Goal: Communication & Community: Answer question/provide support

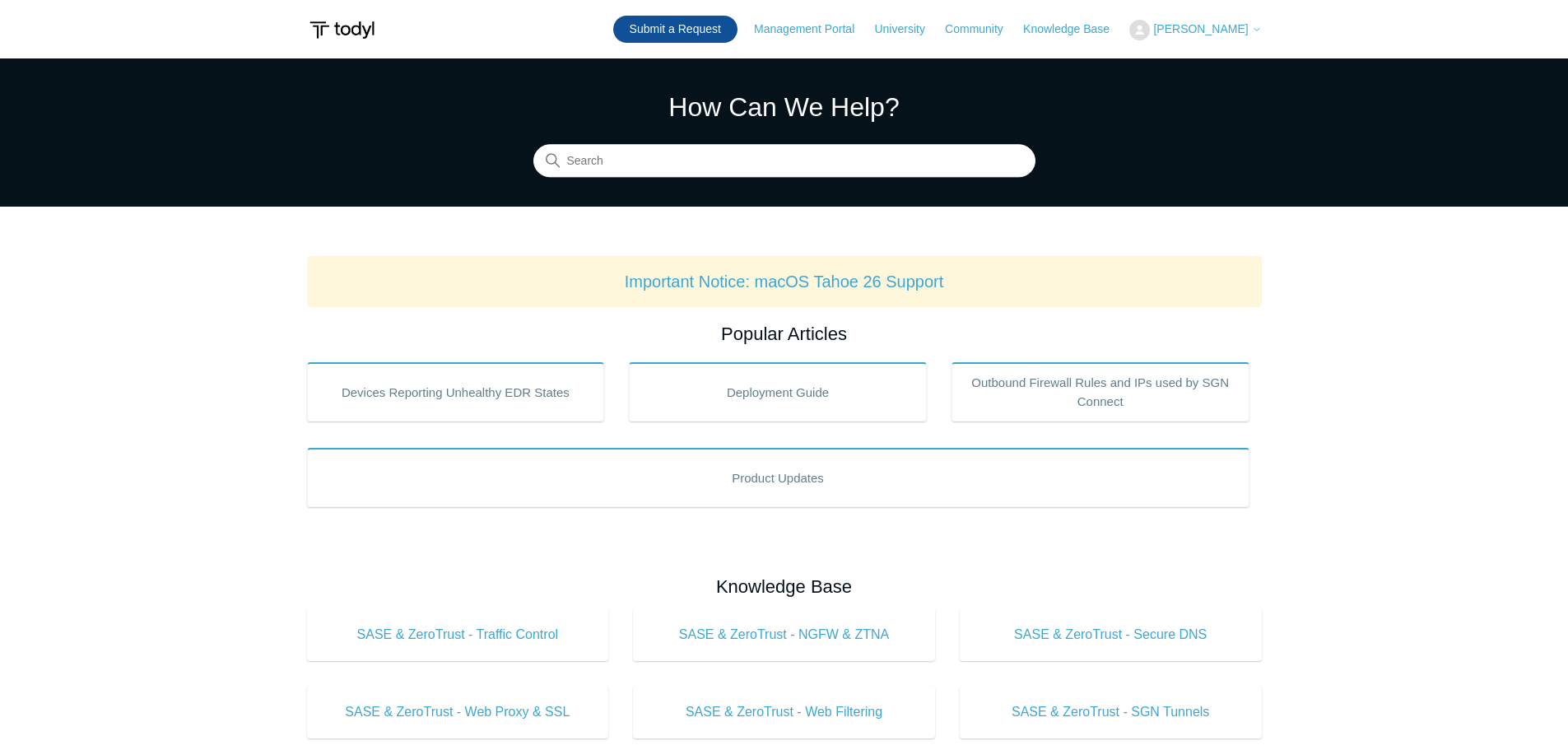
click at [713, 26] on link "Submit a Request" at bounding box center [675, 29] width 124 height 27
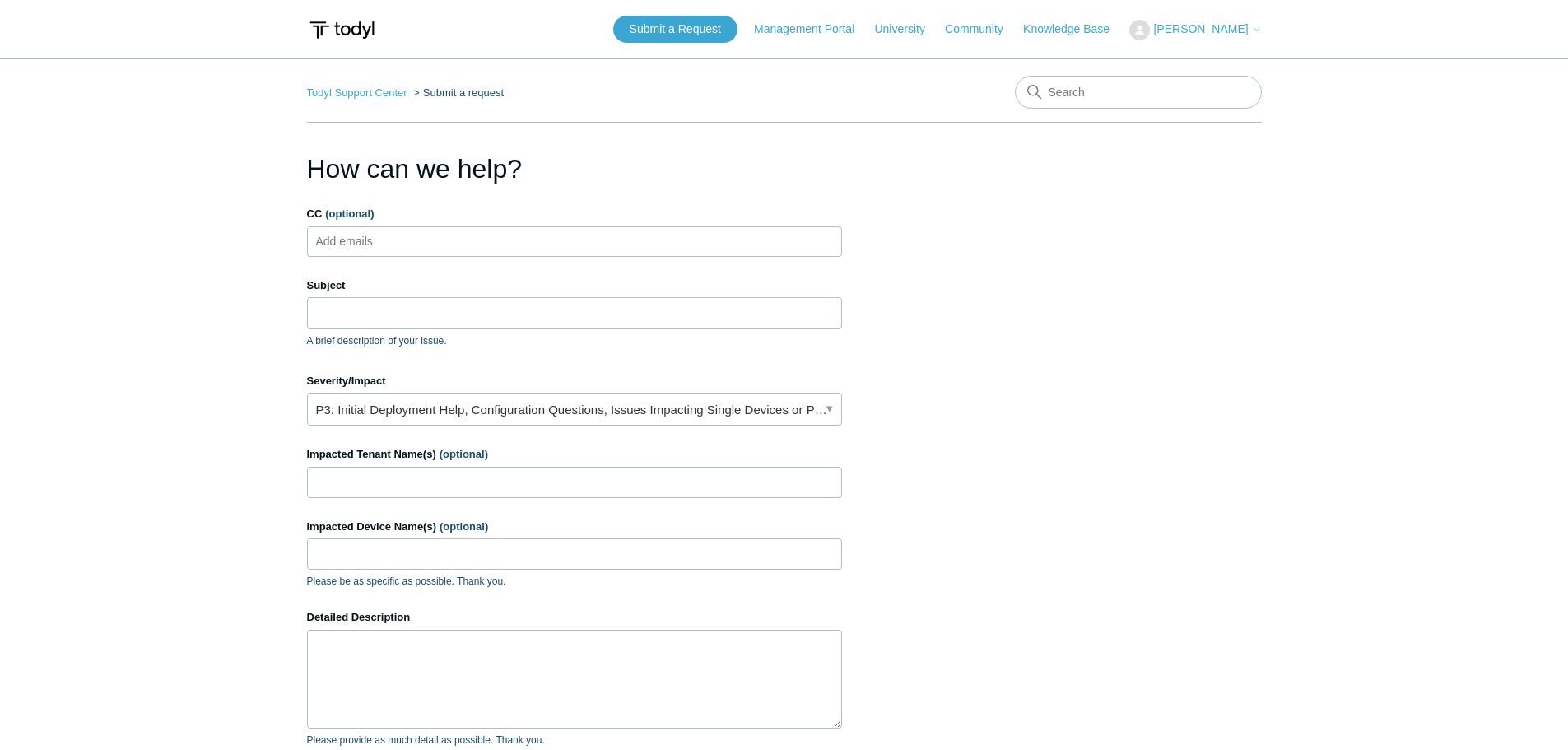
click at [375, 126] on div "Todyl Support Center Submit a request How can we help? CC (optional) Add emails…" at bounding box center [784, 491] width 955 height 831
click at [376, 239] on input "CC (optional)" at bounding box center [358, 241] width 98 height 25
click at [364, 312] on input "Subject" at bounding box center [574, 313] width 535 height 31
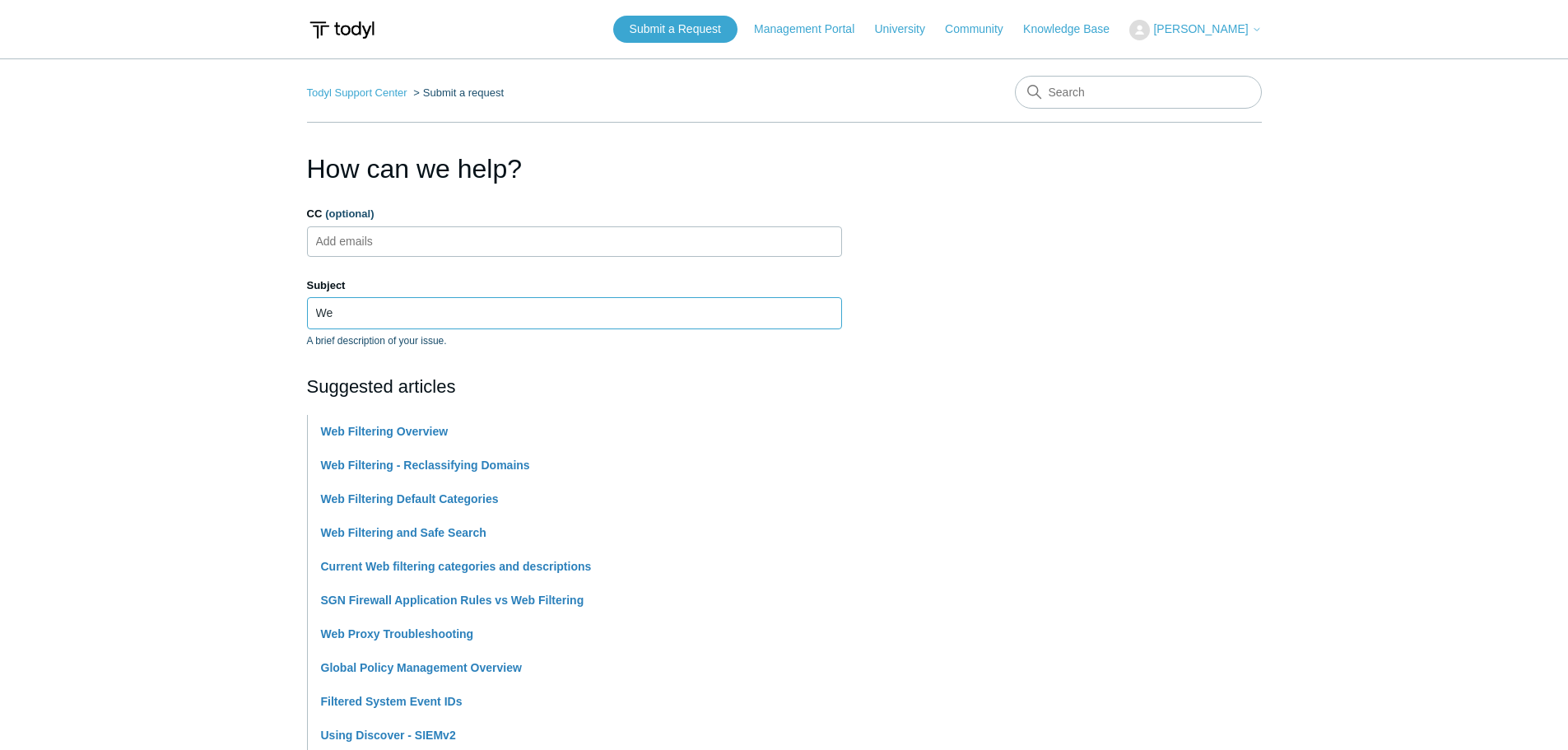
type input "W"
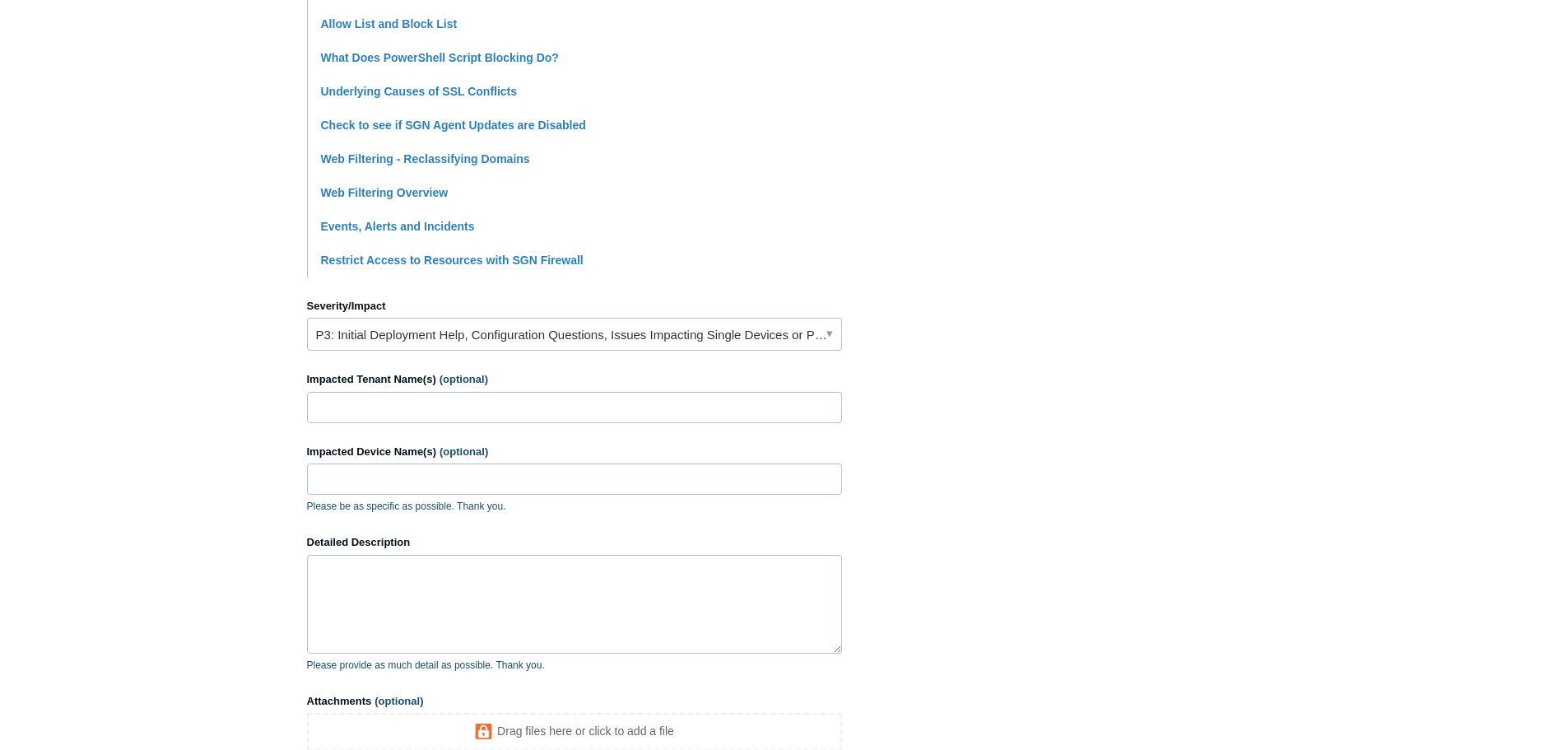
scroll to position [494, 0]
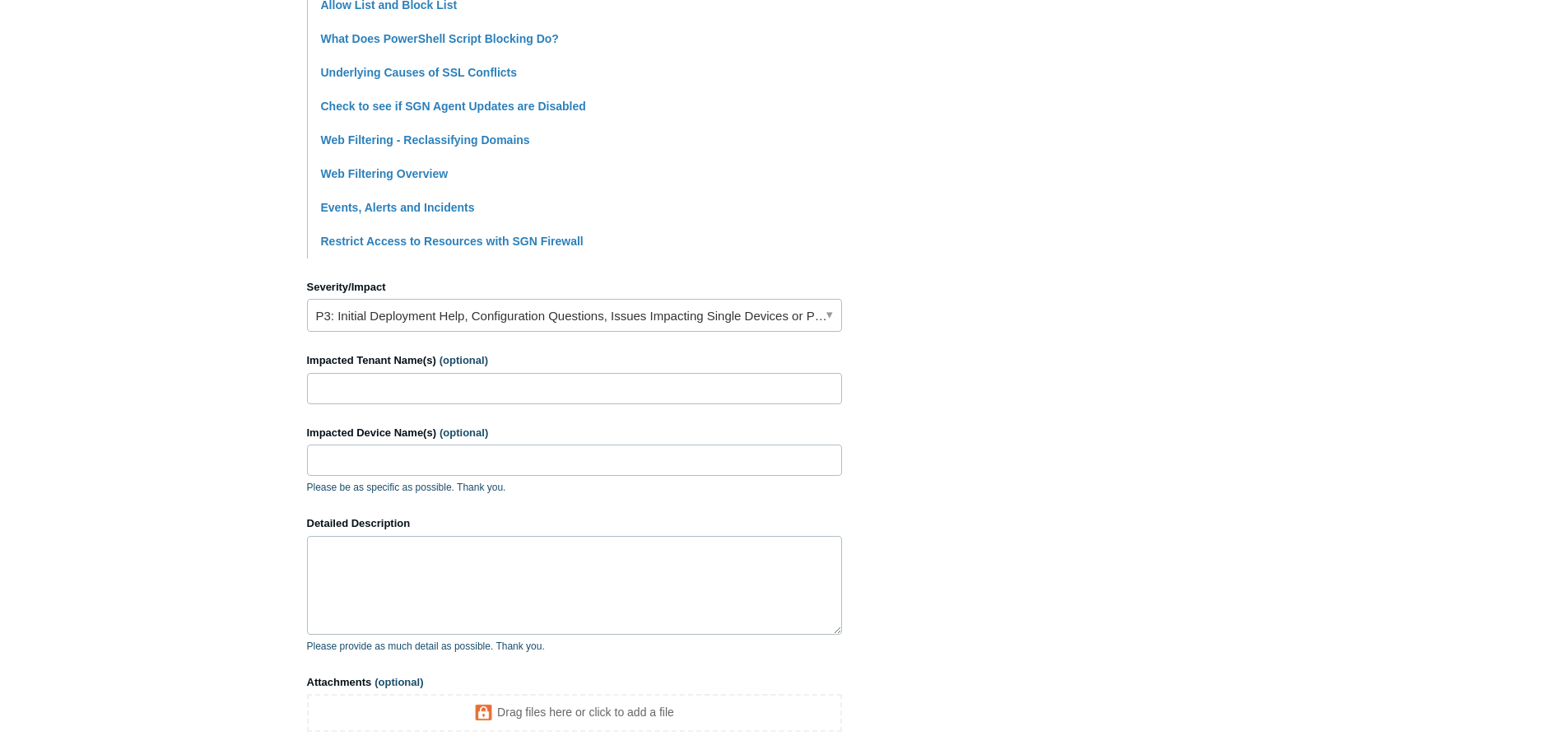
type input "Blocked website shows no blocked page"
click at [527, 322] on link "P3: Initial Deployment Help, Configuration Questions, Issues Impacting Single D…" at bounding box center [574, 315] width 535 height 33
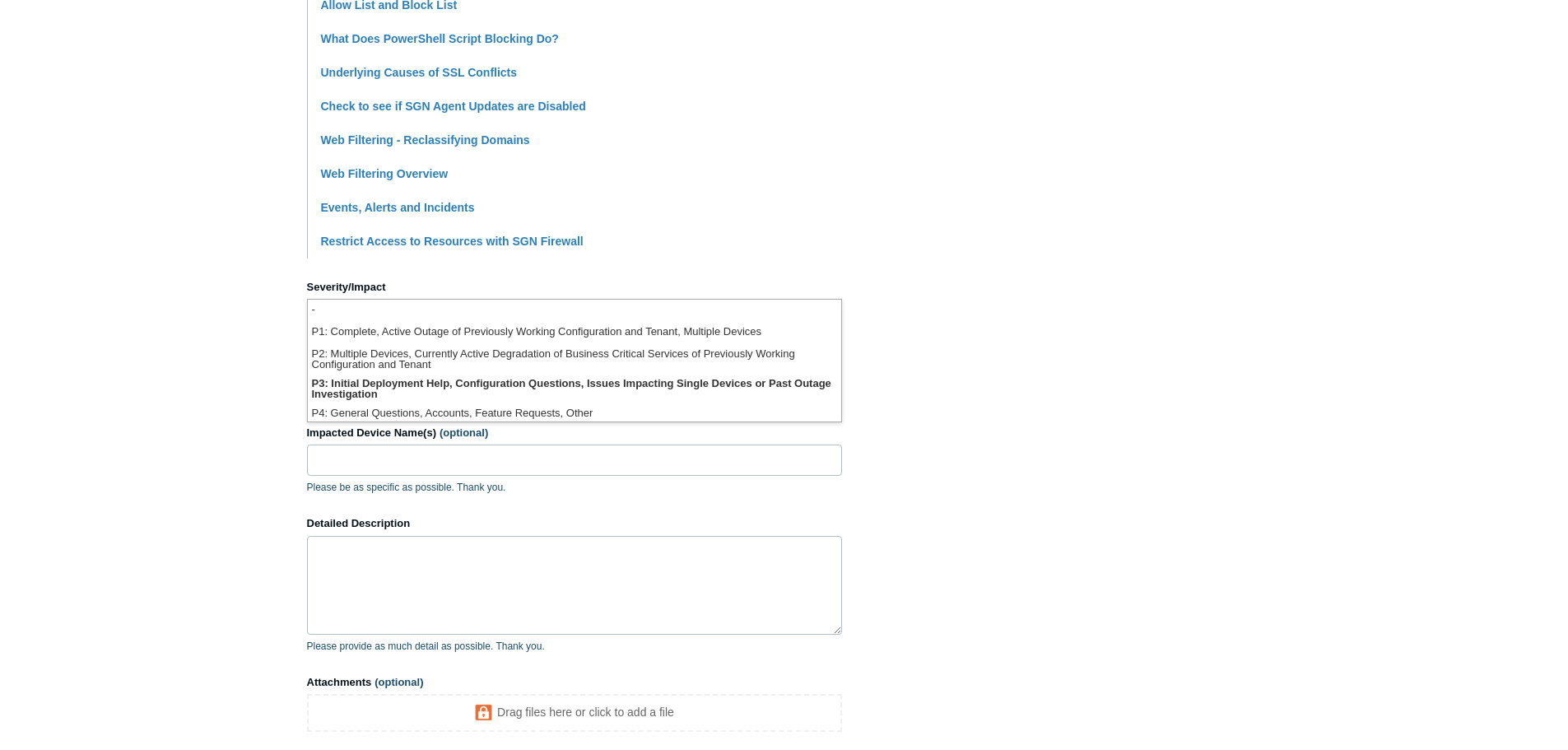
click at [965, 346] on section "How can we help? CC (optional) Add emails Subject Blocked website shows no bloc…" at bounding box center [784, 233] width 955 height 1158
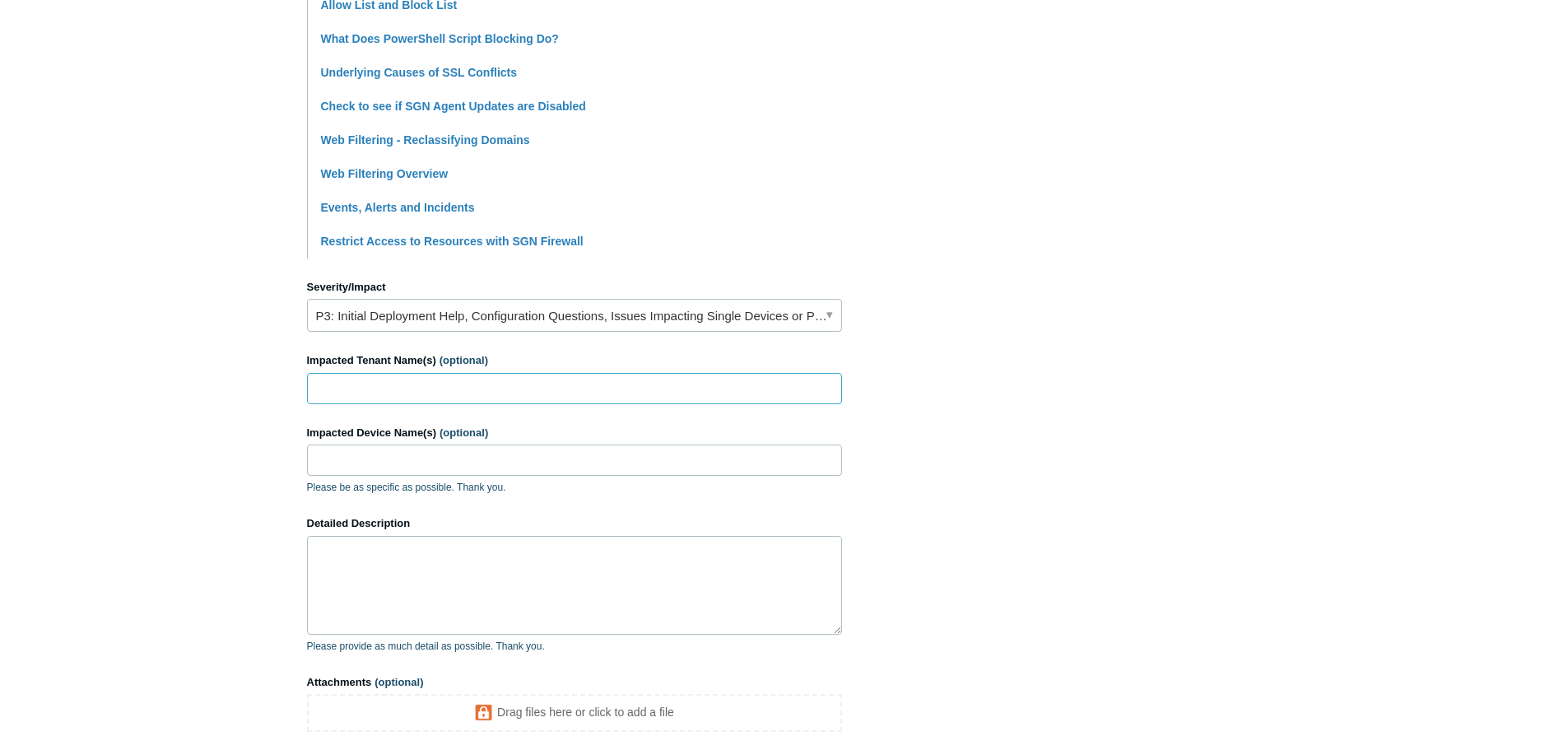
click at [367, 389] on input "Impacted Tenant Name(s) (optional)" at bounding box center [574, 389] width 535 height 31
type input "Apyx Medical"
click at [391, 452] on input "Impacted Device Name(s) (optional)" at bounding box center [574, 460] width 535 height 31
click at [332, 560] on textarea "Detailed Description" at bounding box center [574, 584] width 535 height 99
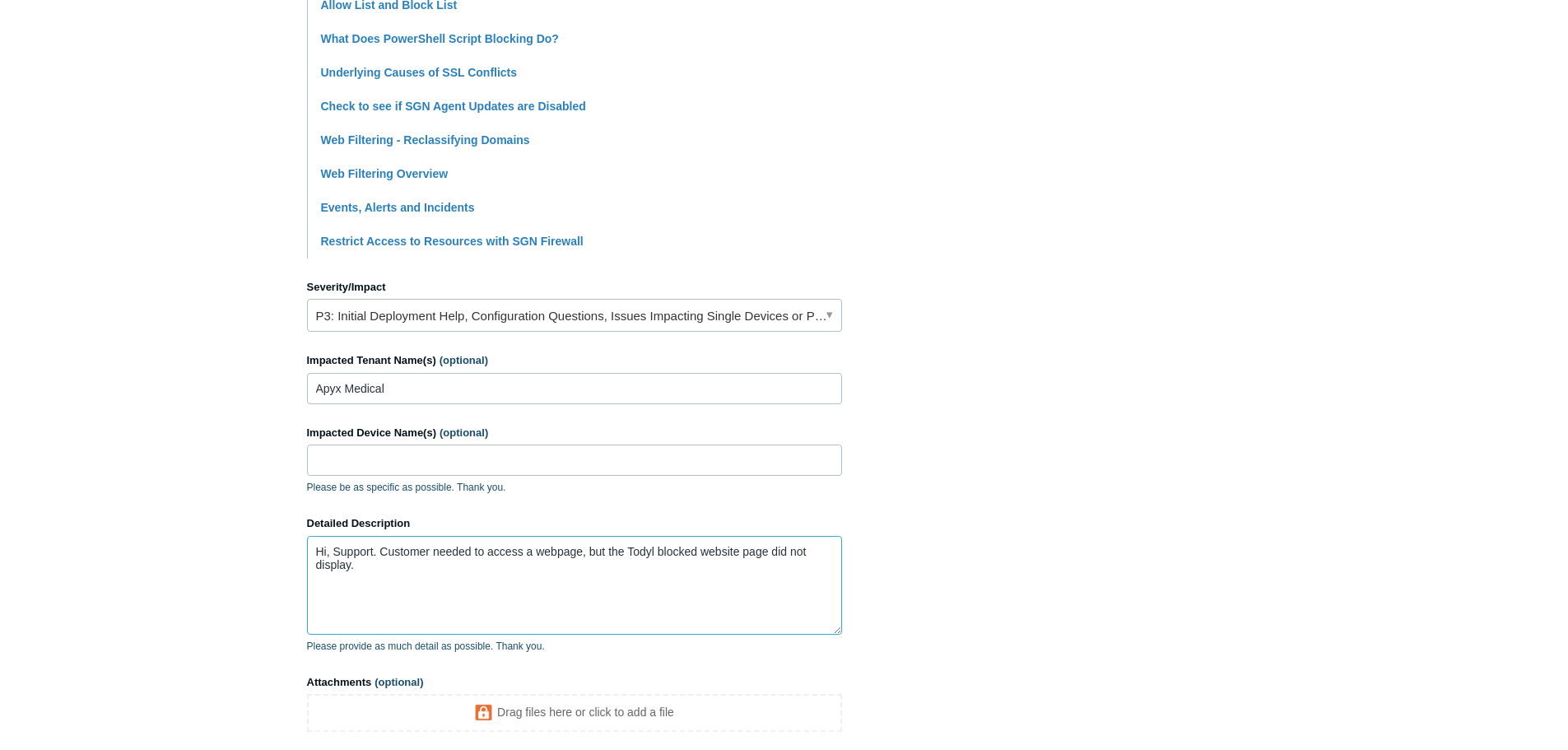
drag, startPoint x: 496, startPoint y: 585, endPoint x: 400, endPoint y: 567, distance: 97.7
click at [493, 585] on textarea "Hi, Support. Customer needed to access a webpage, but the Todyl blocked website…" at bounding box center [574, 584] width 535 height 99
click at [391, 568] on textarea "Hi, Support. Customer needed to access a webpage, but the Todyl blocked website…" at bounding box center [574, 584] width 535 height 99
click at [792, 580] on textarea "Hi, Support. Customer needed to access a webpage, but the Todyl blocked website…" at bounding box center [574, 584] width 535 height 99
click at [437, 609] on textarea "Hi, Support. Customer needed to access a webpage, but the Todyl blocked website…" at bounding box center [574, 584] width 535 height 99
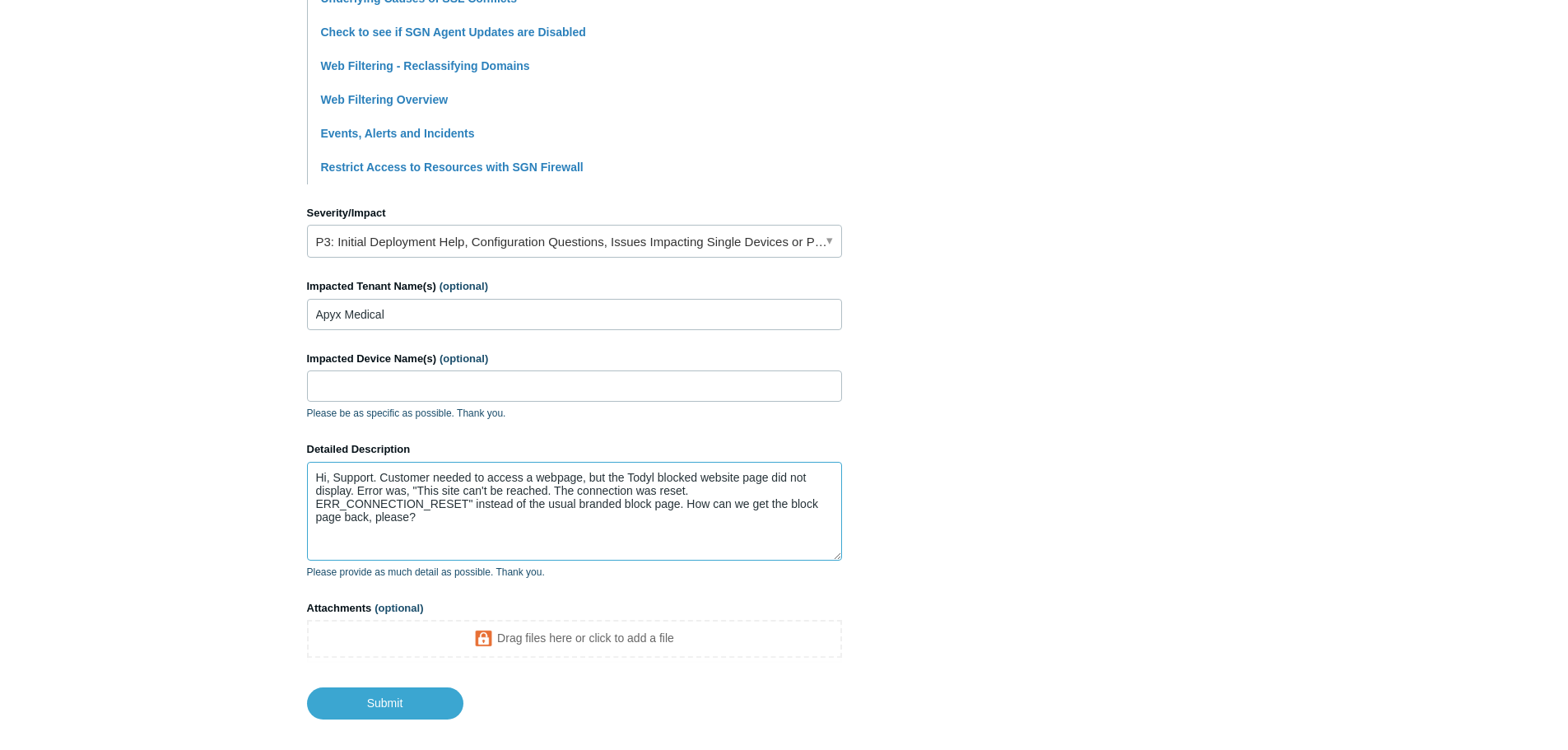
scroll to position [652, 0]
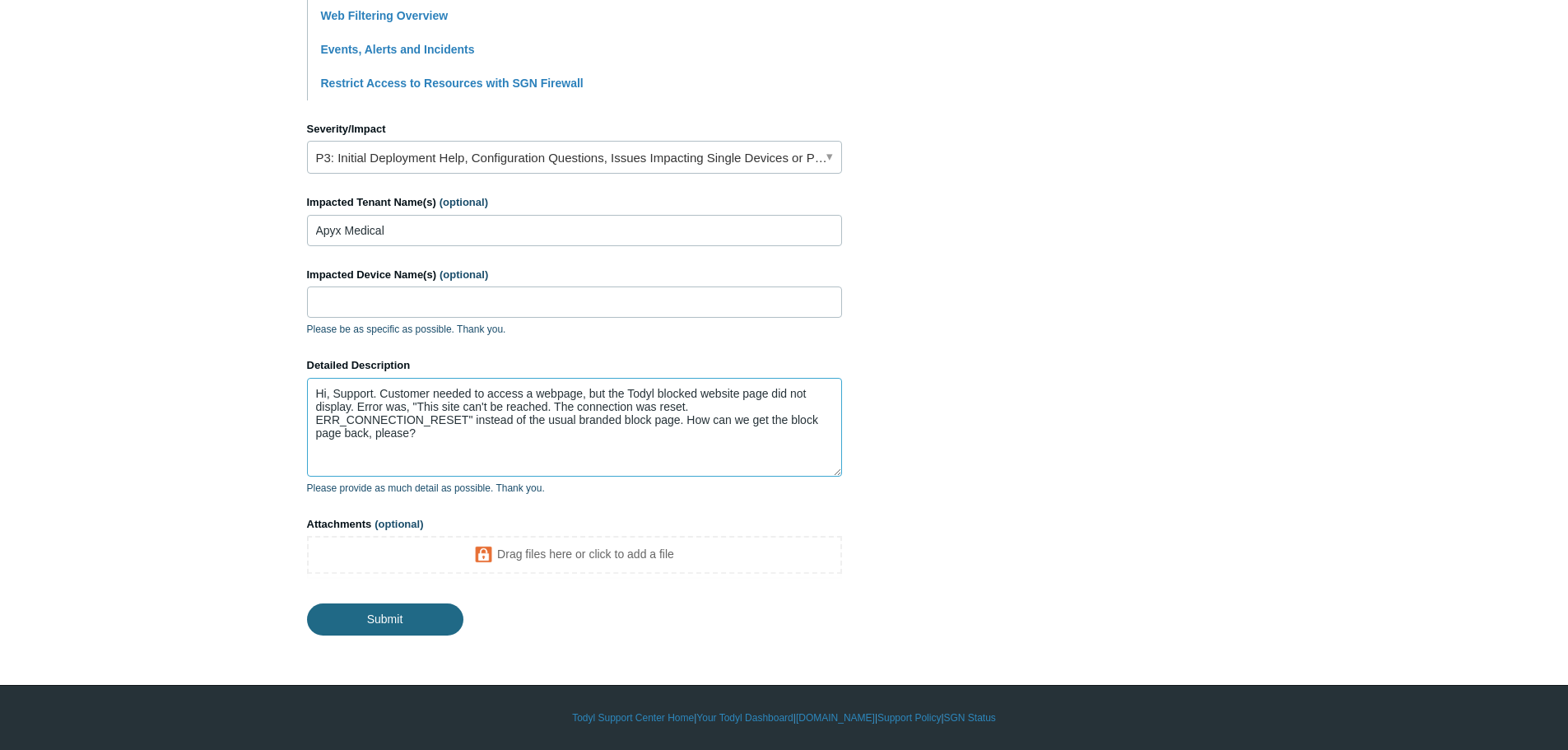
type textarea "Hi, Support. Customer needed to access a webpage, but the Todyl blocked website…"
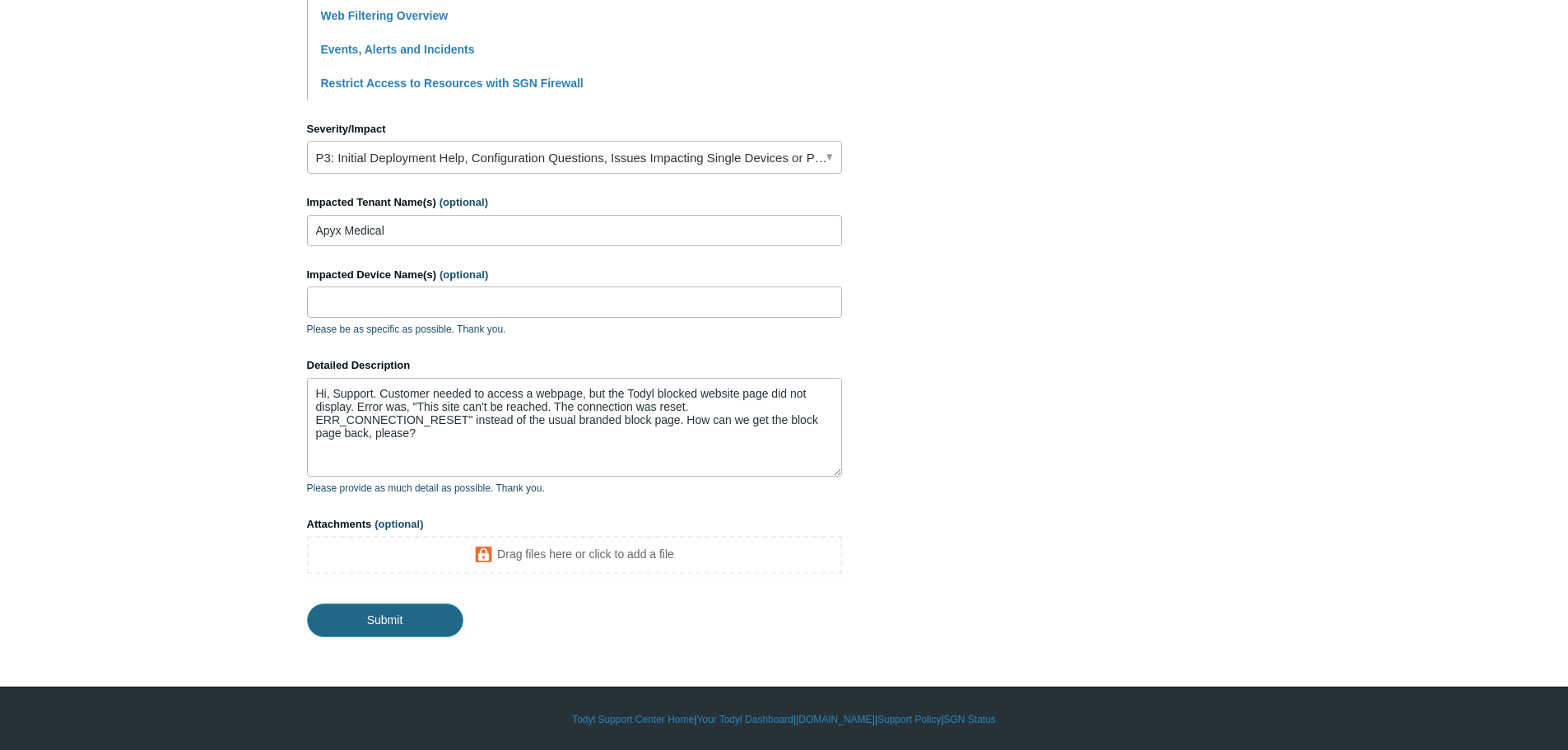
click at [399, 613] on input "Submit" at bounding box center [385, 620] width 156 height 33
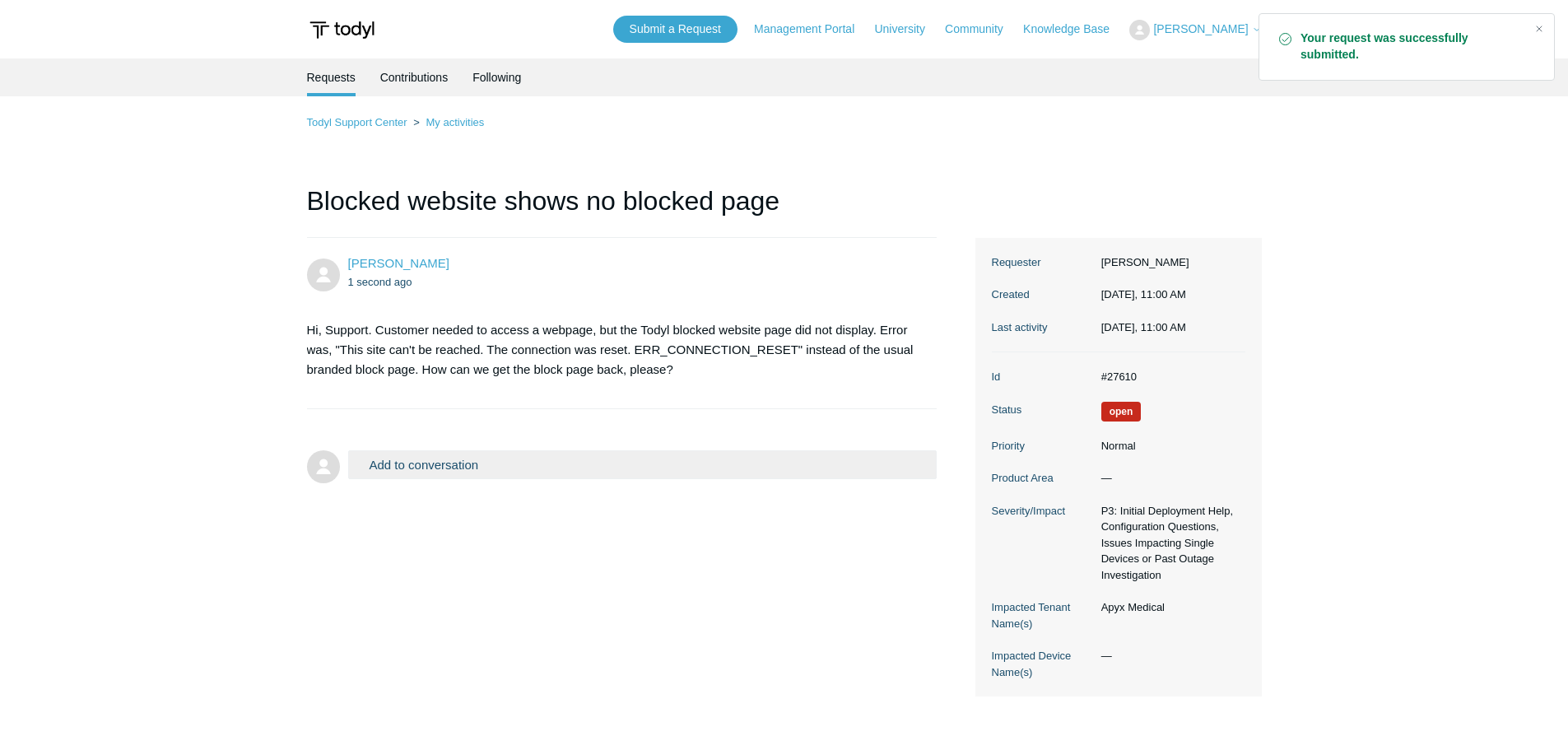
click at [515, 463] on button "Add to conversation" at bounding box center [643, 464] width 589 height 29
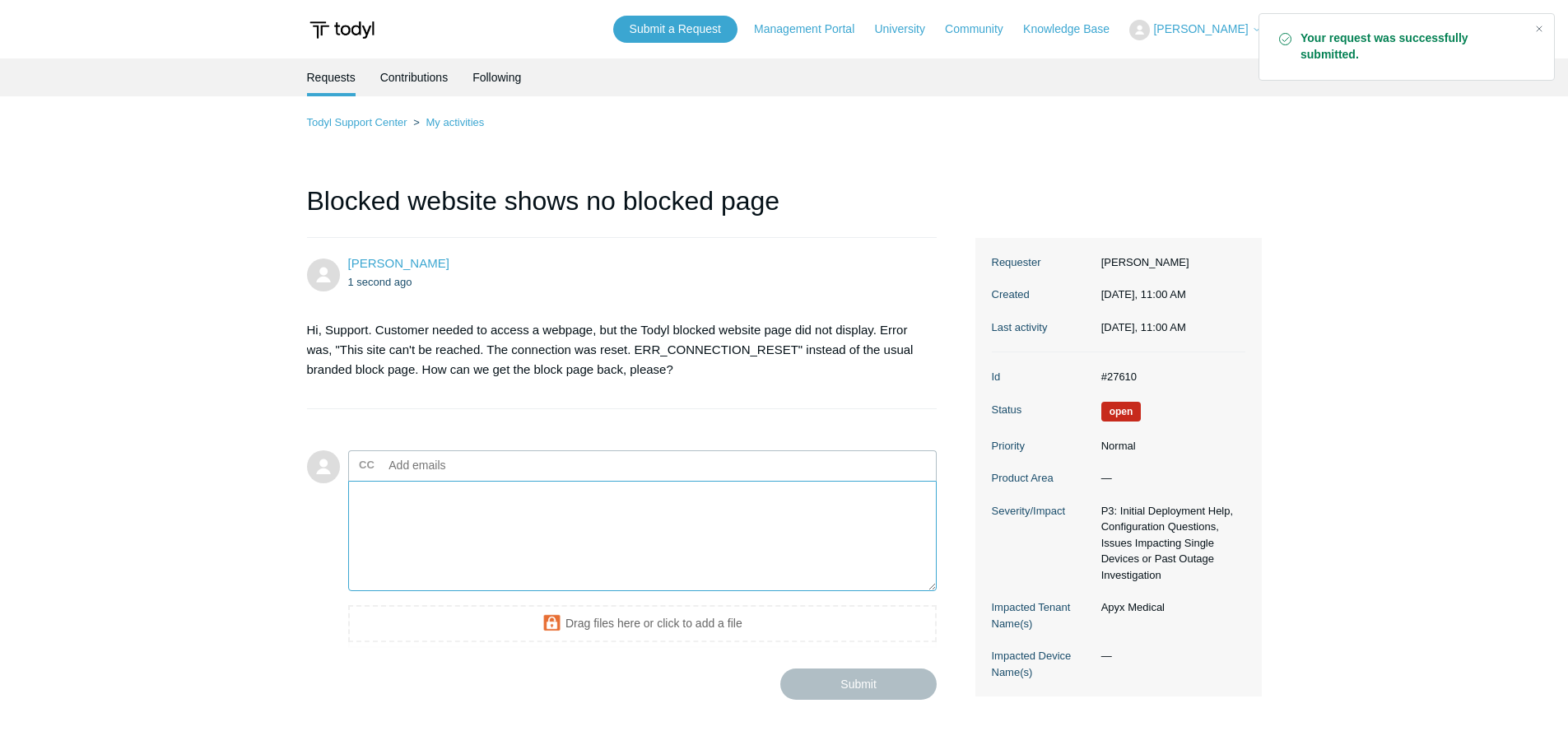
click at [565, 530] on textarea "Add your reply" at bounding box center [643, 536] width 589 height 111
drag, startPoint x: 600, startPoint y: 522, endPoint x: 622, endPoint y: 518, distance: 22.4
click at [601, 522] on textarea "Add your reply" at bounding box center [643, 536] width 589 height 111
click at [678, 690] on div "Submit" at bounding box center [643, 678] width 589 height 44
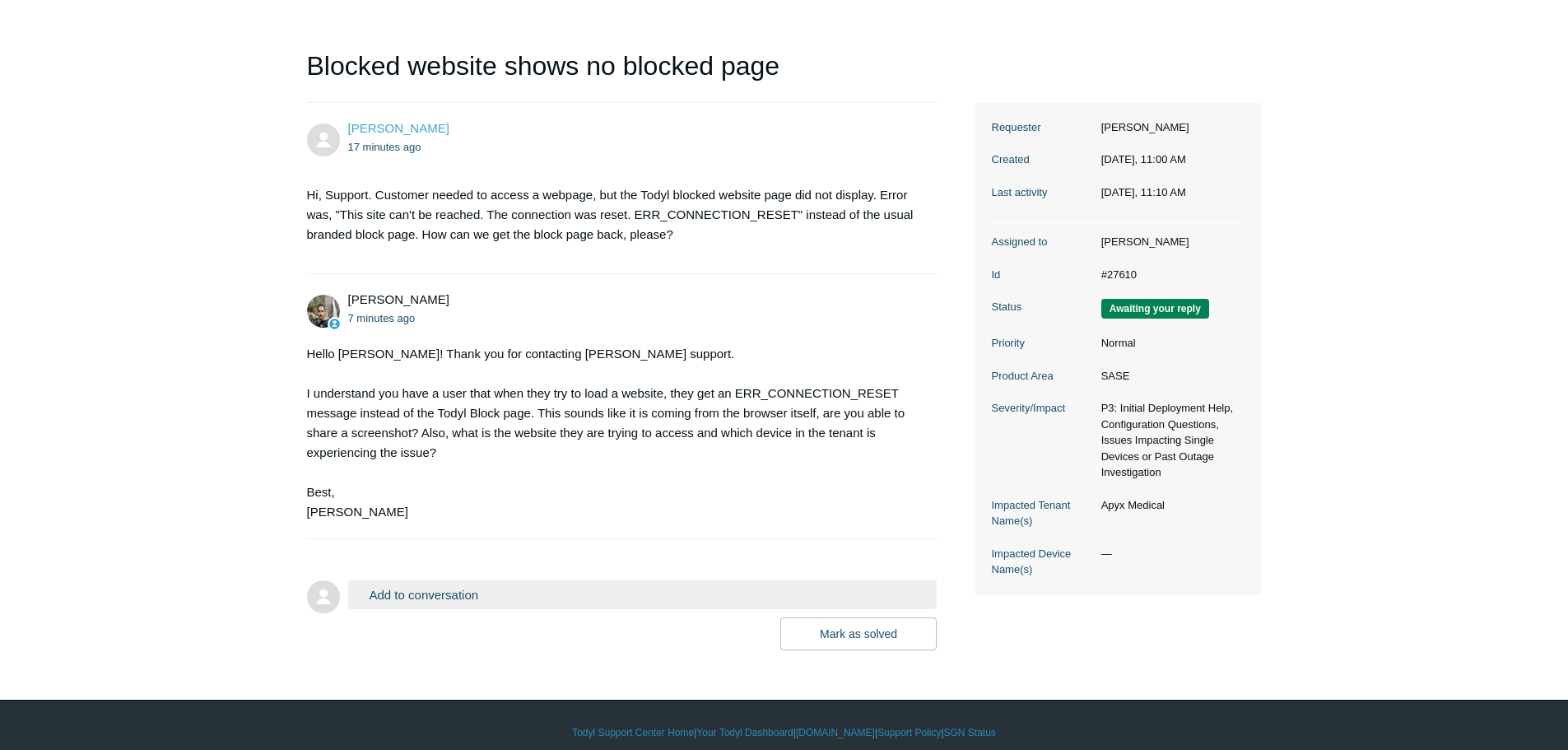
scroll to position [150, 0]
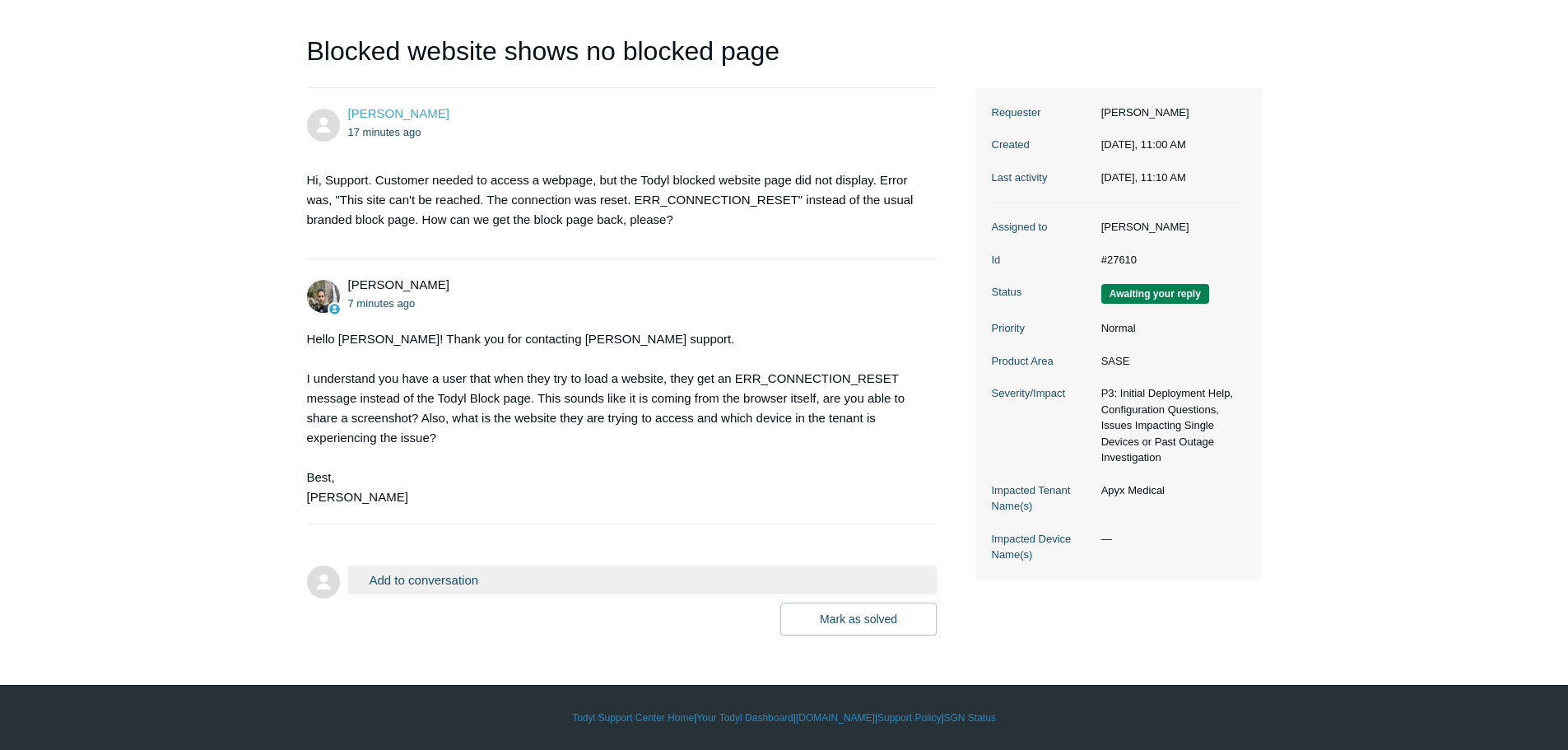
click at [439, 580] on button "Add to conversation" at bounding box center [643, 579] width 589 height 29
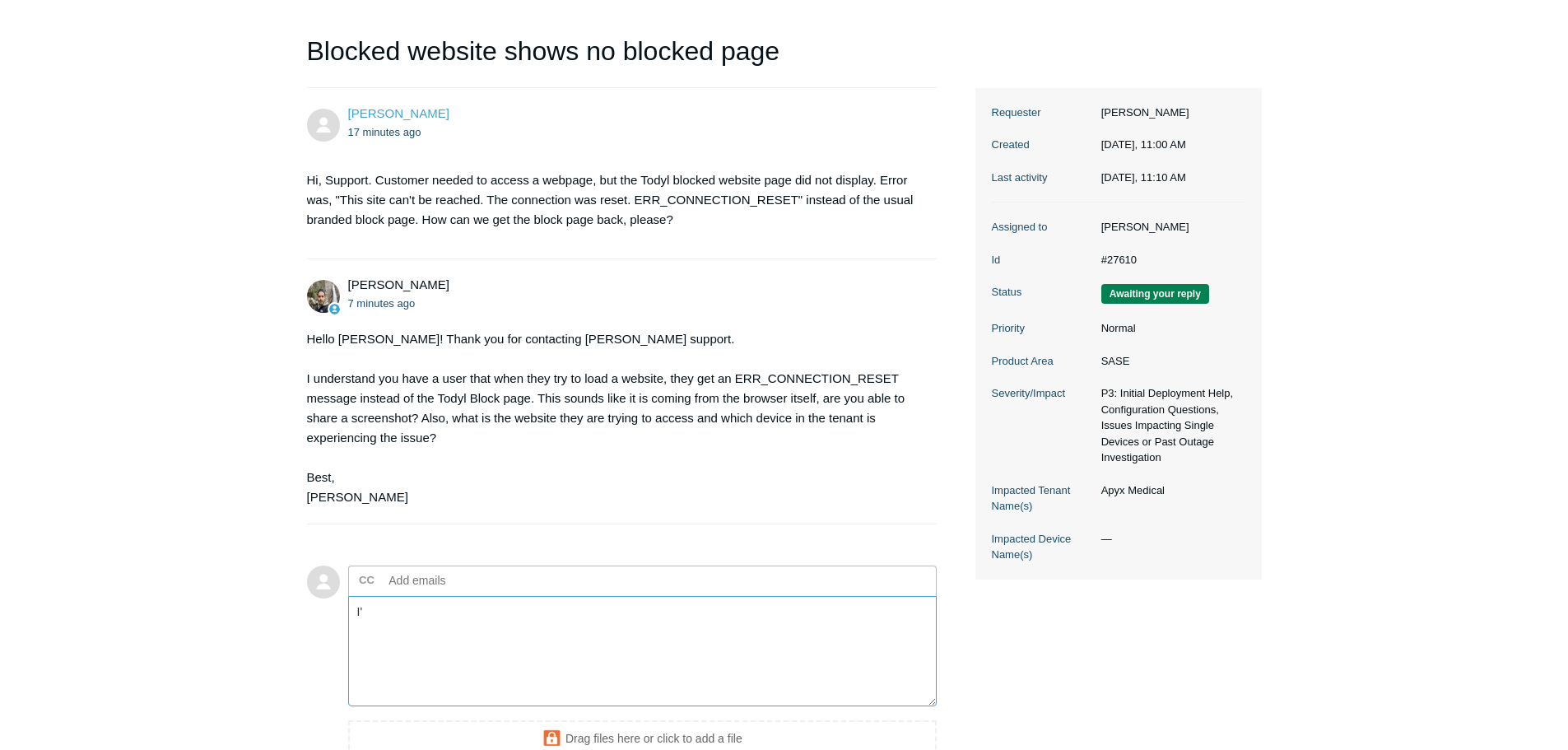
type textarea "I"
click at [664, 608] on textarea "The website has been added a few minutes ago to the allowlist policy and now it…" at bounding box center [643, 651] width 589 height 111
click at [629, 646] on textarea "The website has been added a few minutes ago to the allow-list policy and now i…" at bounding box center [643, 651] width 589 height 111
click at [635, 616] on textarea "The website has been added a few minutes ago to the allow-list policy and now i…" at bounding box center [643, 651] width 589 height 111
click at [722, 647] on textarea "The website has been added a few minutes ago to the SASE website allow-list pol…" at bounding box center [643, 651] width 589 height 111
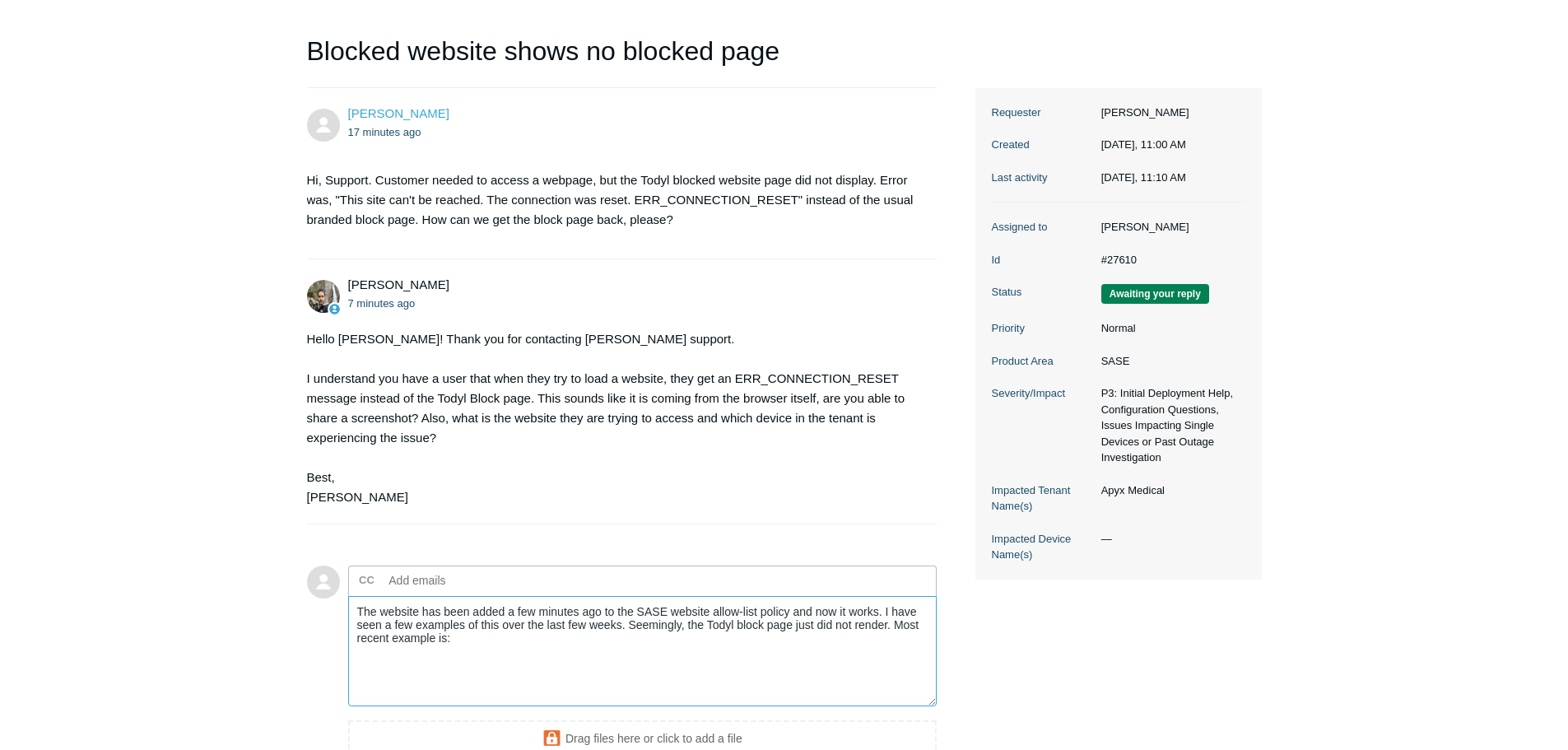
click at [518, 661] on textarea "The website has been added a few minutes ago to the SASE website allow-list pol…" at bounding box center [643, 651] width 589 height 111
click at [525, 655] on textarea "The website has been added a few minutes ago to the SASE website allow-list pol…" at bounding box center [643, 651] width 589 height 111
click at [530, 637] on textarea "The website has been added a few minutes ago to the SASE website allow-list pol…" at bounding box center [643, 651] width 589 height 111
paste textarea "https://howlandplasticsurgery.com/our-team"
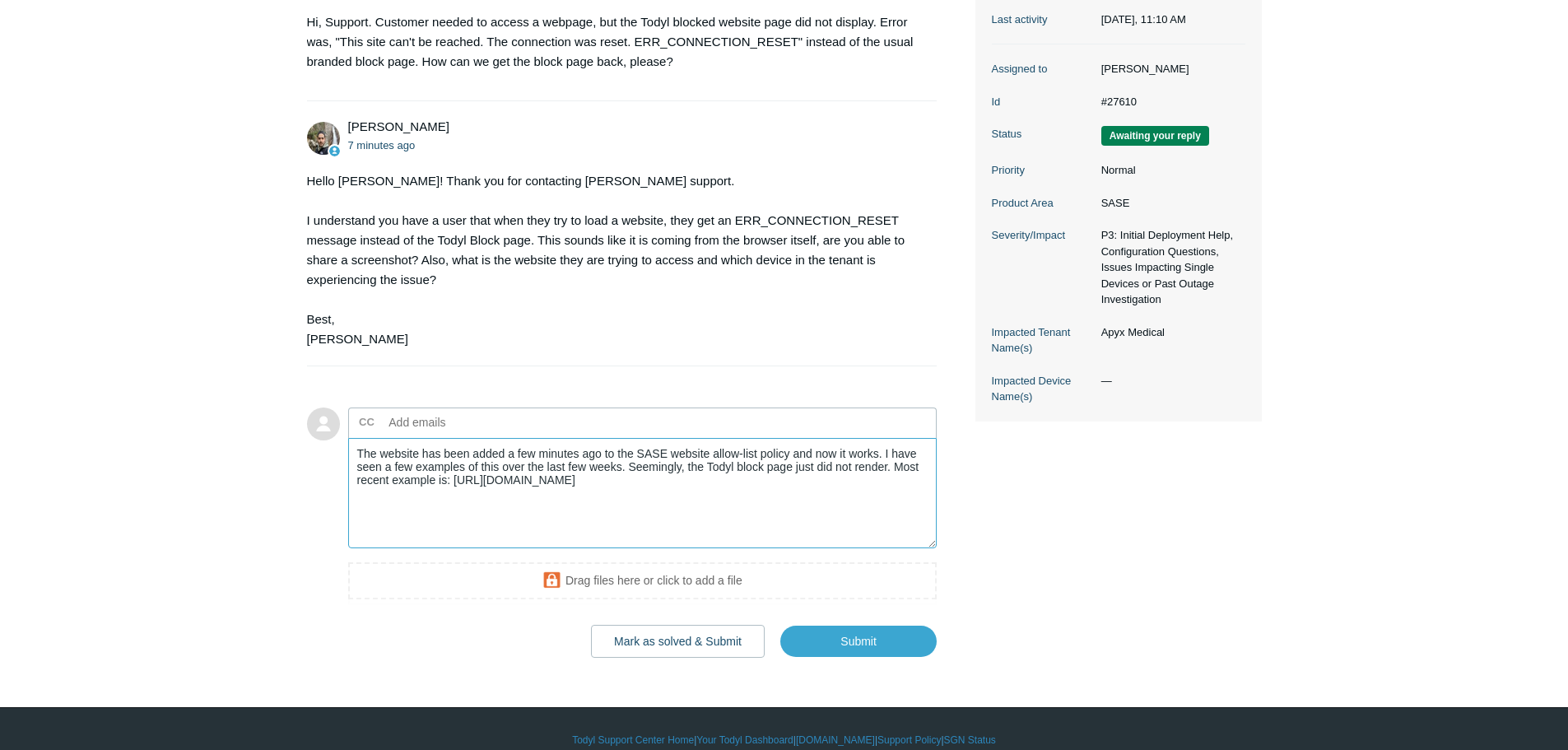
scroll to position [315, 0]
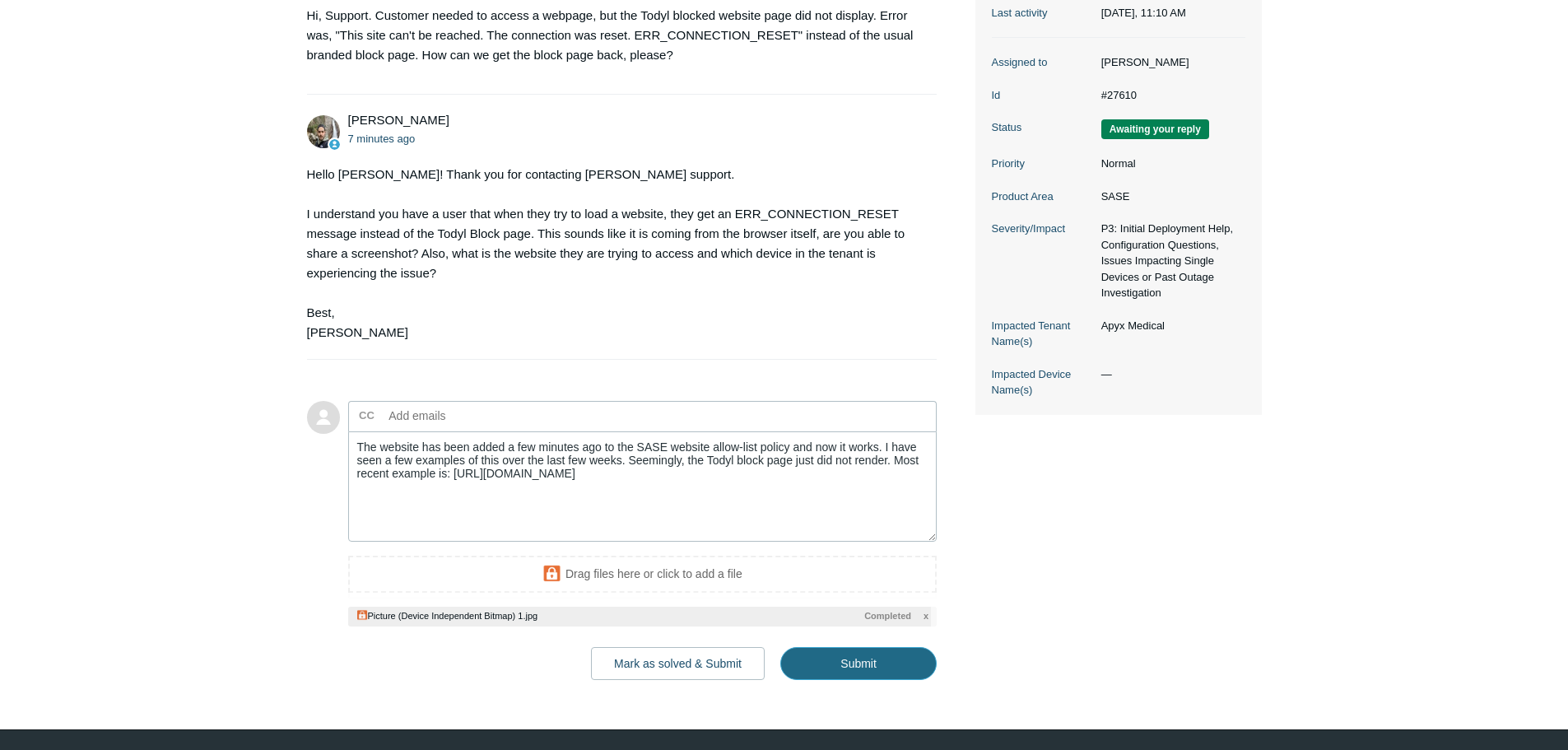
click at [835, 668] on input "Submit" at bounding box center [858, 664] width 156 height 33
type textarea "The website has been added a few minutes ago to the SASE website allow-list pol…"
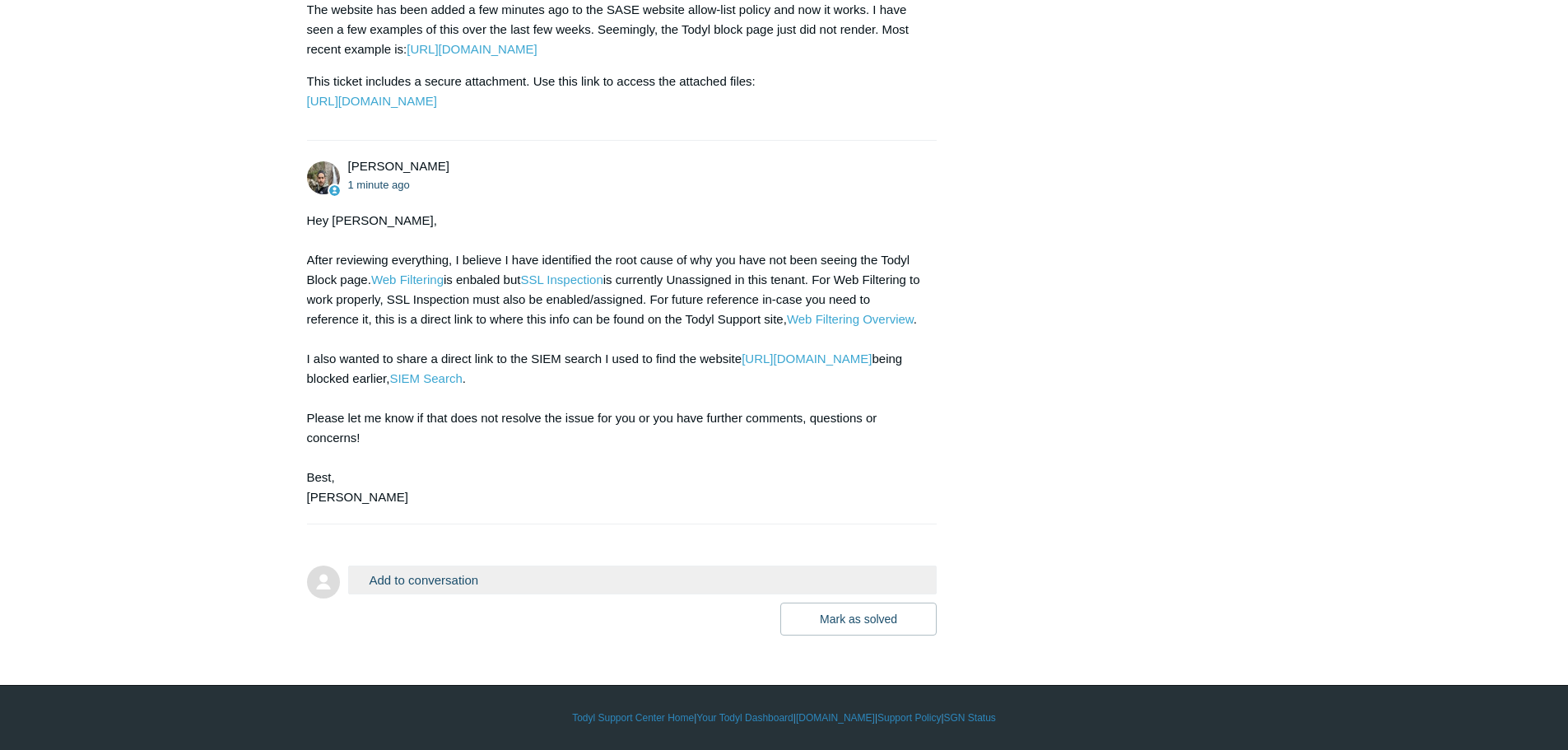
scroll to position [816, 0]
click at [501, 577] on button "Add to conversation" at bounding box center [643, 579] width 589 height 29
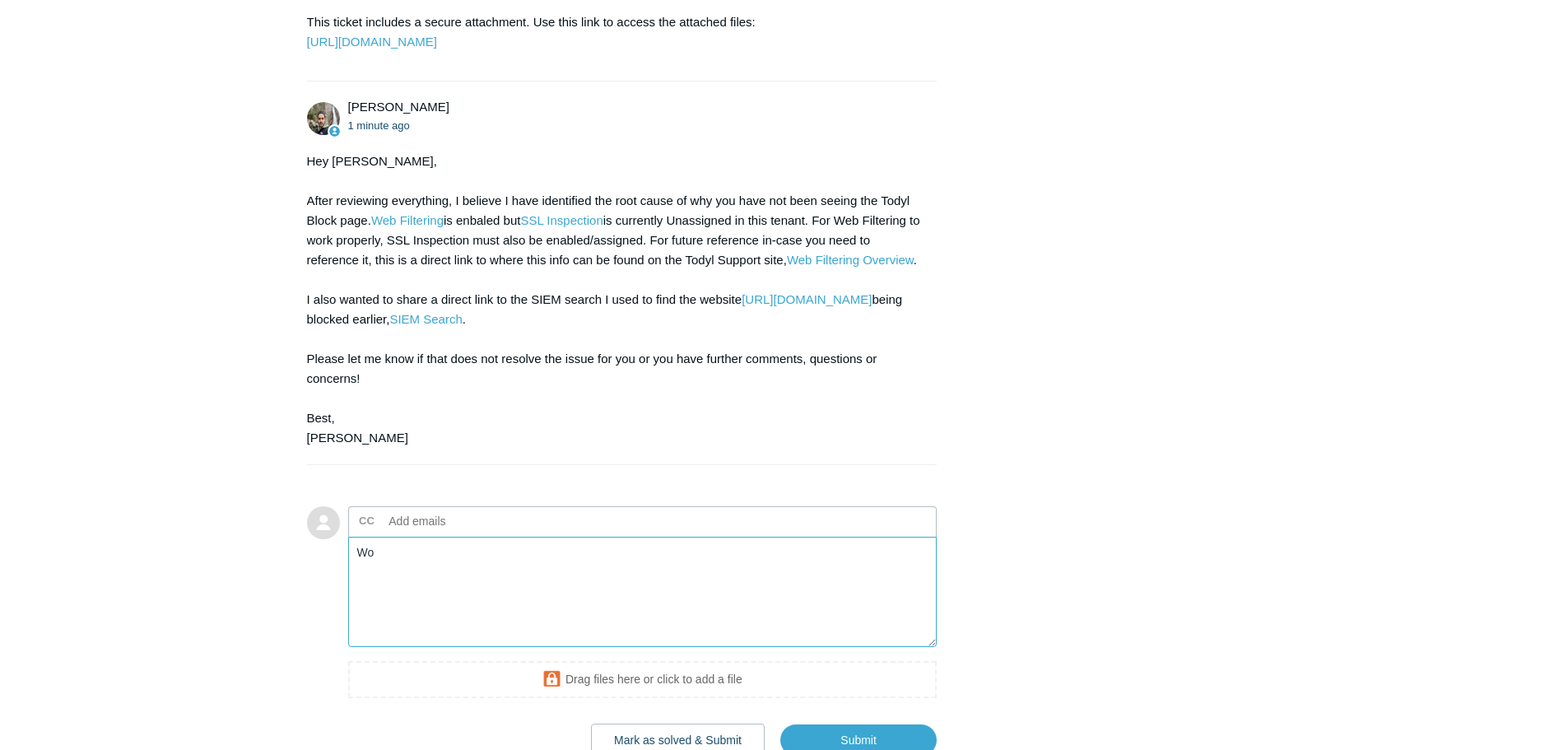
type textarea "W"
click at [509, 613] on textarea "Thanks very much!!! We're working with the customer to implement this a quickly…" at bounding box center [643, 592] width 589 height 111
click at [863, 618] on textarea "Thanks very much!!! We'll work with the customer to implement this a quickly as…" at bounding box center [643, 592] width 589 height 111
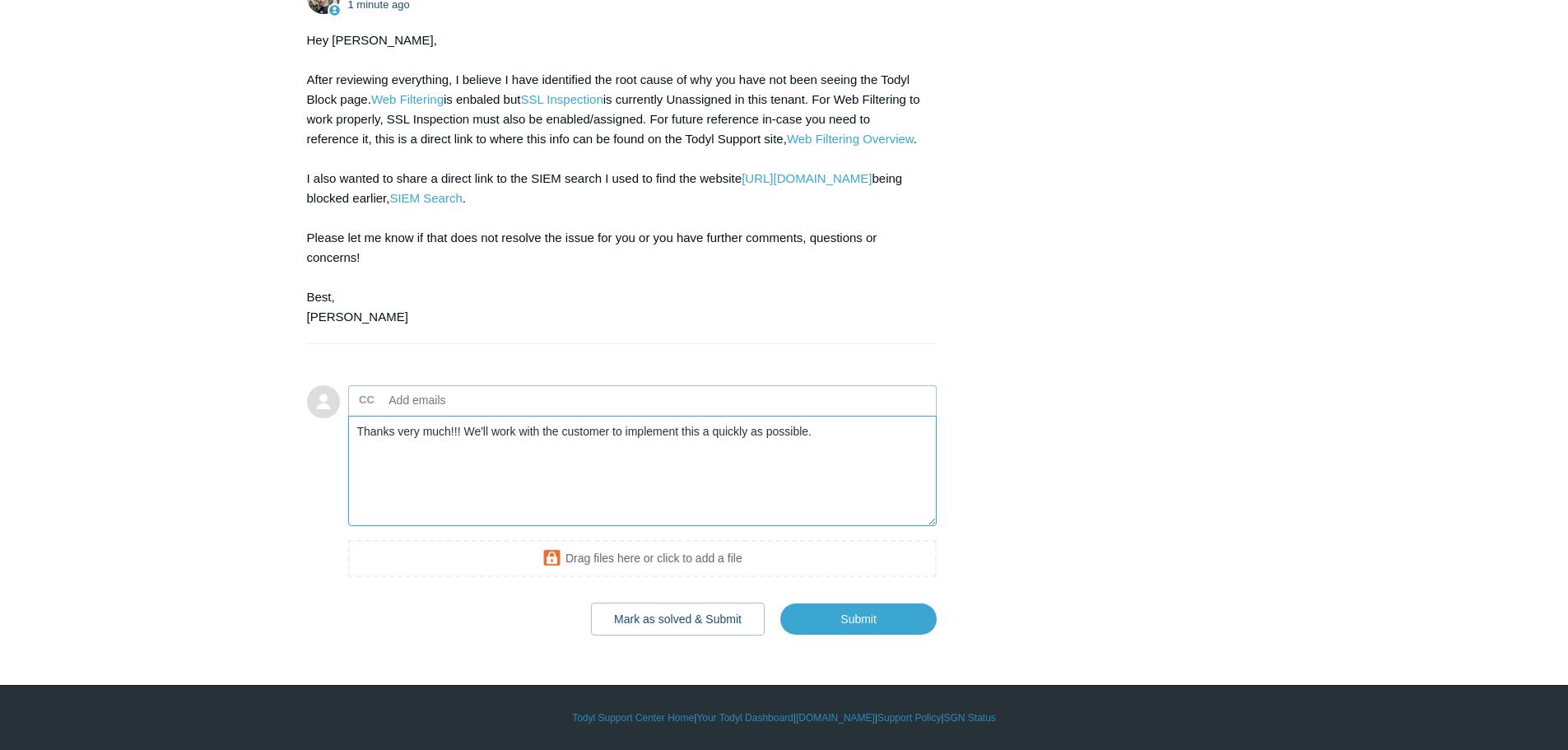
scroll to position [980, 0]
click at [466, 448] on textarea "Thanks very much!!! We'll work with the customer to implement this a quickly as…" at bounding box center [643, 471] width 589 height 111
click at [876, 455] on textarea "Thanks very much!!! We'll work with the customer to implement this a quickly as…" at bounding box center [643, 471] width 589 height 111
type textarea "Thanks very much!!! We'll work with the customer to implement this a quickly as…"
click at [726, 632] on button "Mark as solved & Submit" at bounding box center [678, 619] width 174 height 33
